Goal: Find specific page/section: Find specific page/section

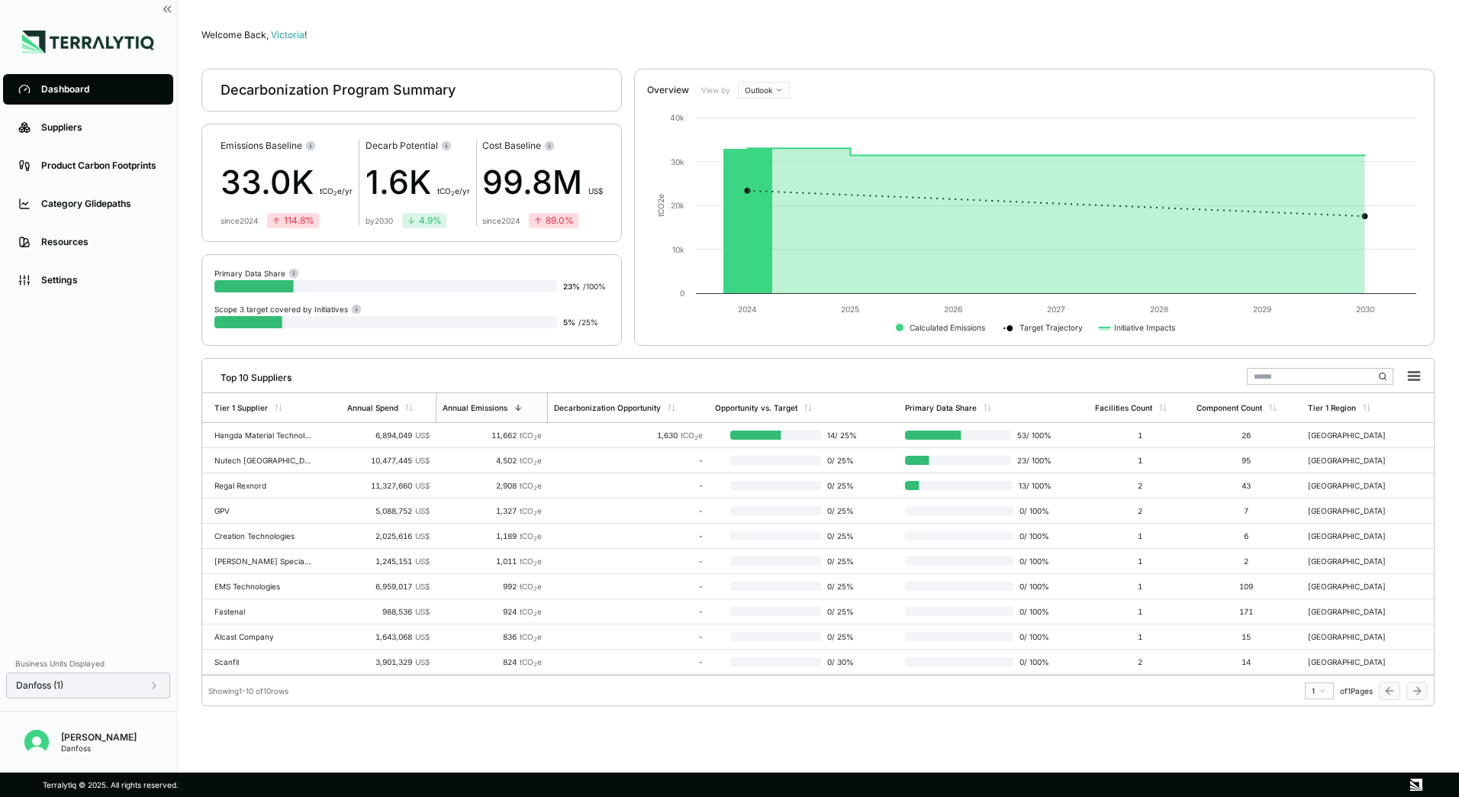
click at [120, 691] on div "Danfoss (1)" at bounding box center [88, 685] width 144 height 12
click at [121, 691] on div "Danfoss (1)" at bounding box center [88, 685] width 144 height 12
click at [382, 402] on div "Annual Spend" at bounding box center [388, 407] width 94 height 29
click at [258, 657] on td "Fastenal" at bounding box center [271, 661] width 139 height 25
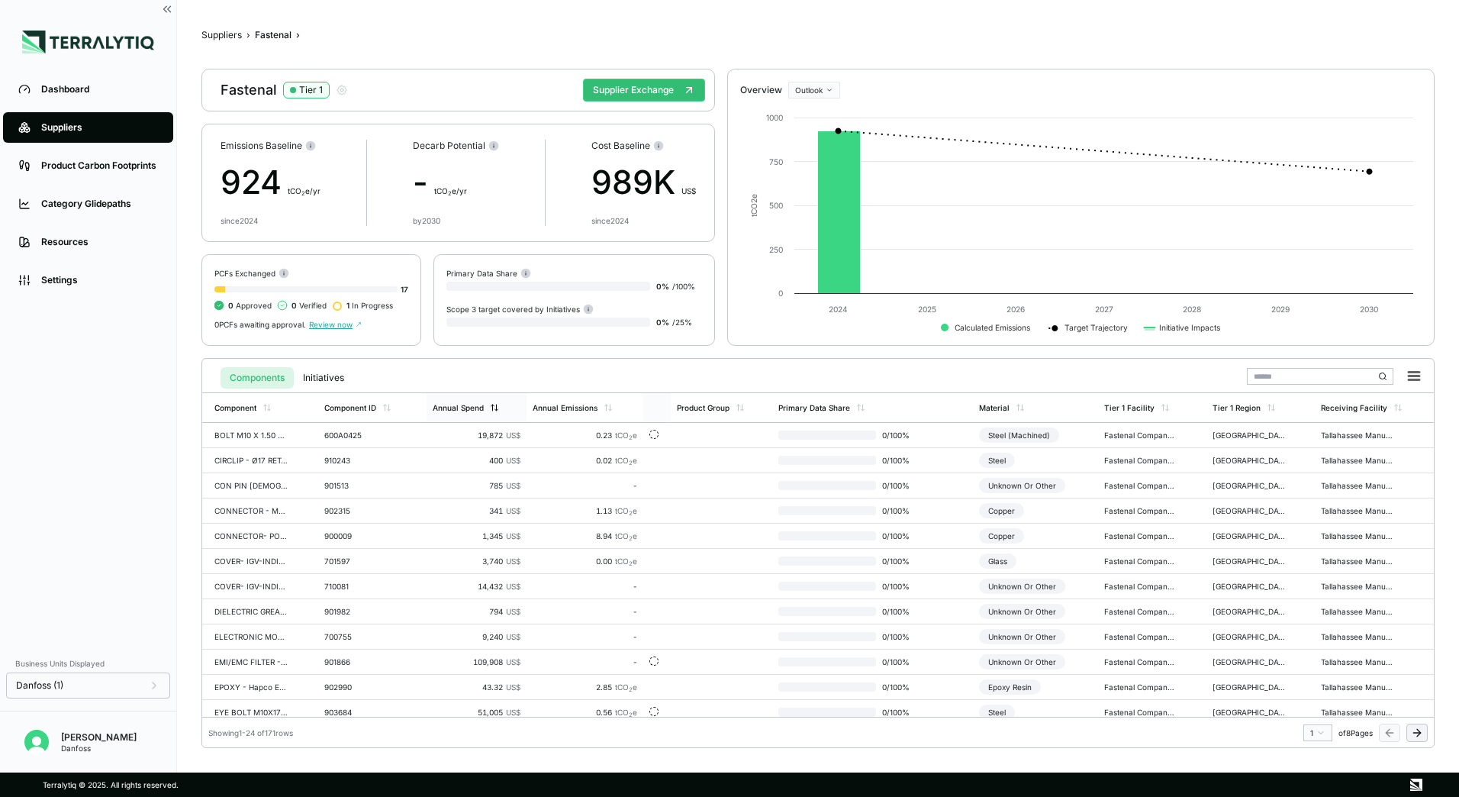
click at [480, 406] on div "Annual Spend" at bounding box center [458, 407] width 51 height 9
